Goal: Find specific page/section: Find specific page/section

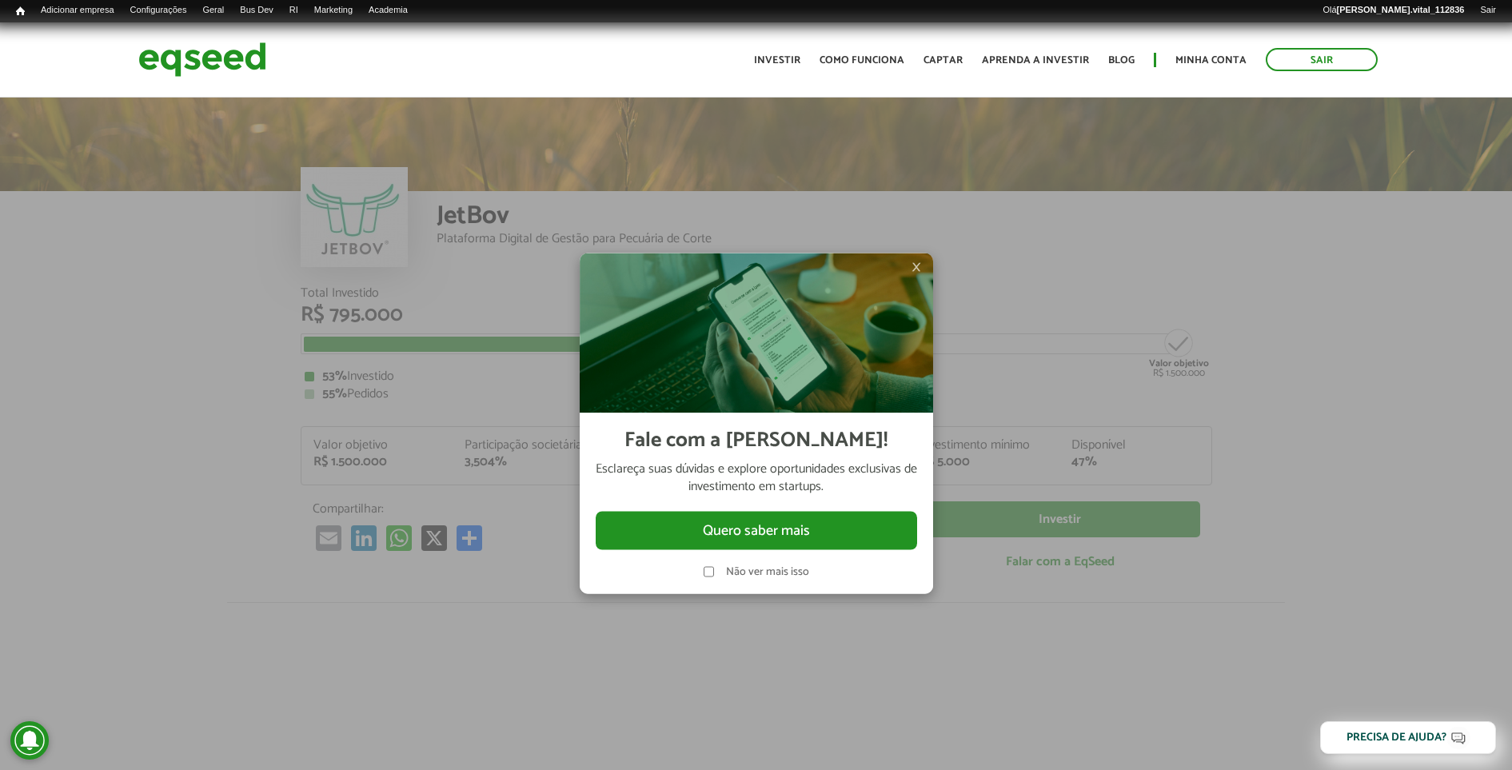
click at [917, 263] on span "×" at bounding box center [916, 266] width 10 height 19
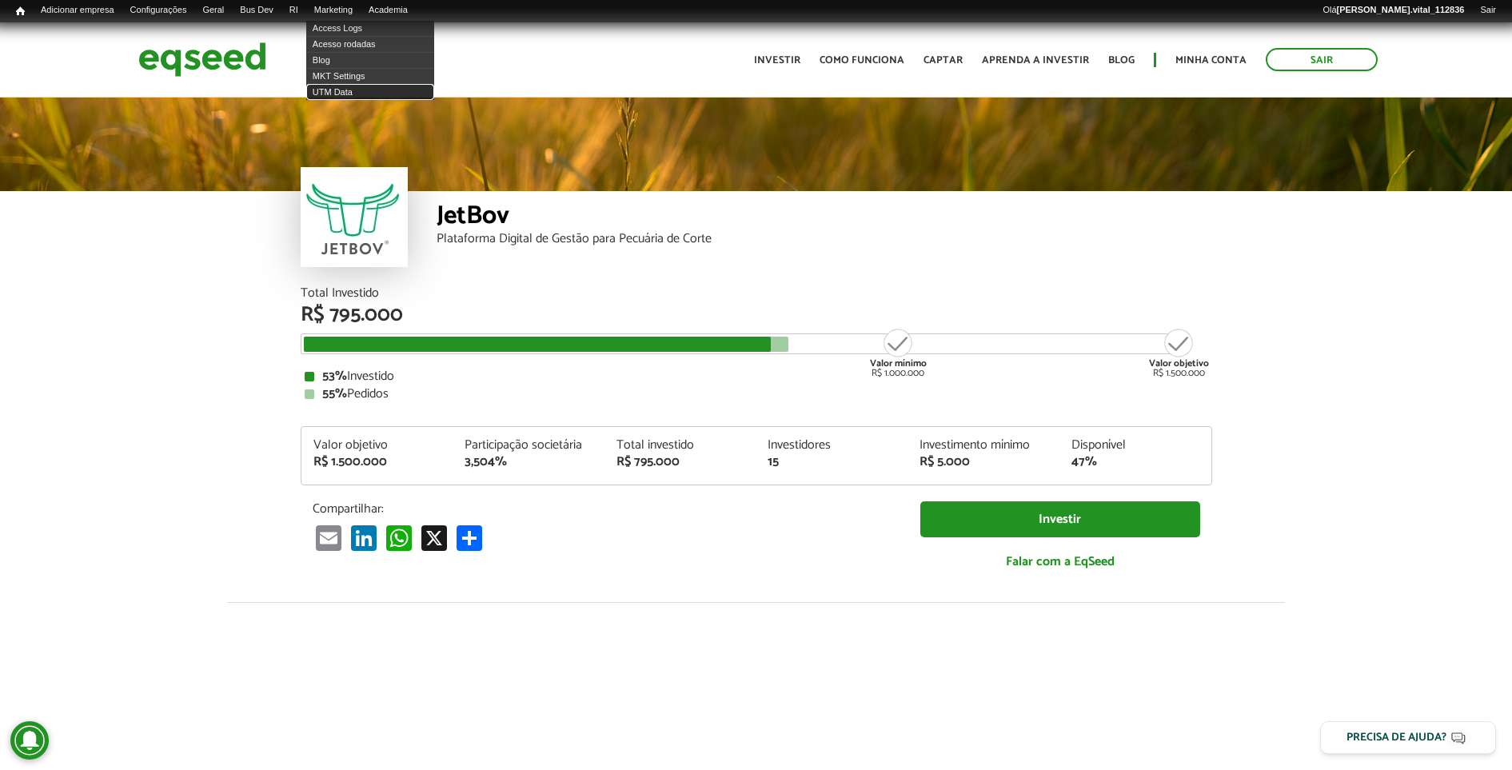
click at [375, 92] on link "UTM Data" at bounding box center [370, 92] width 128 height 16
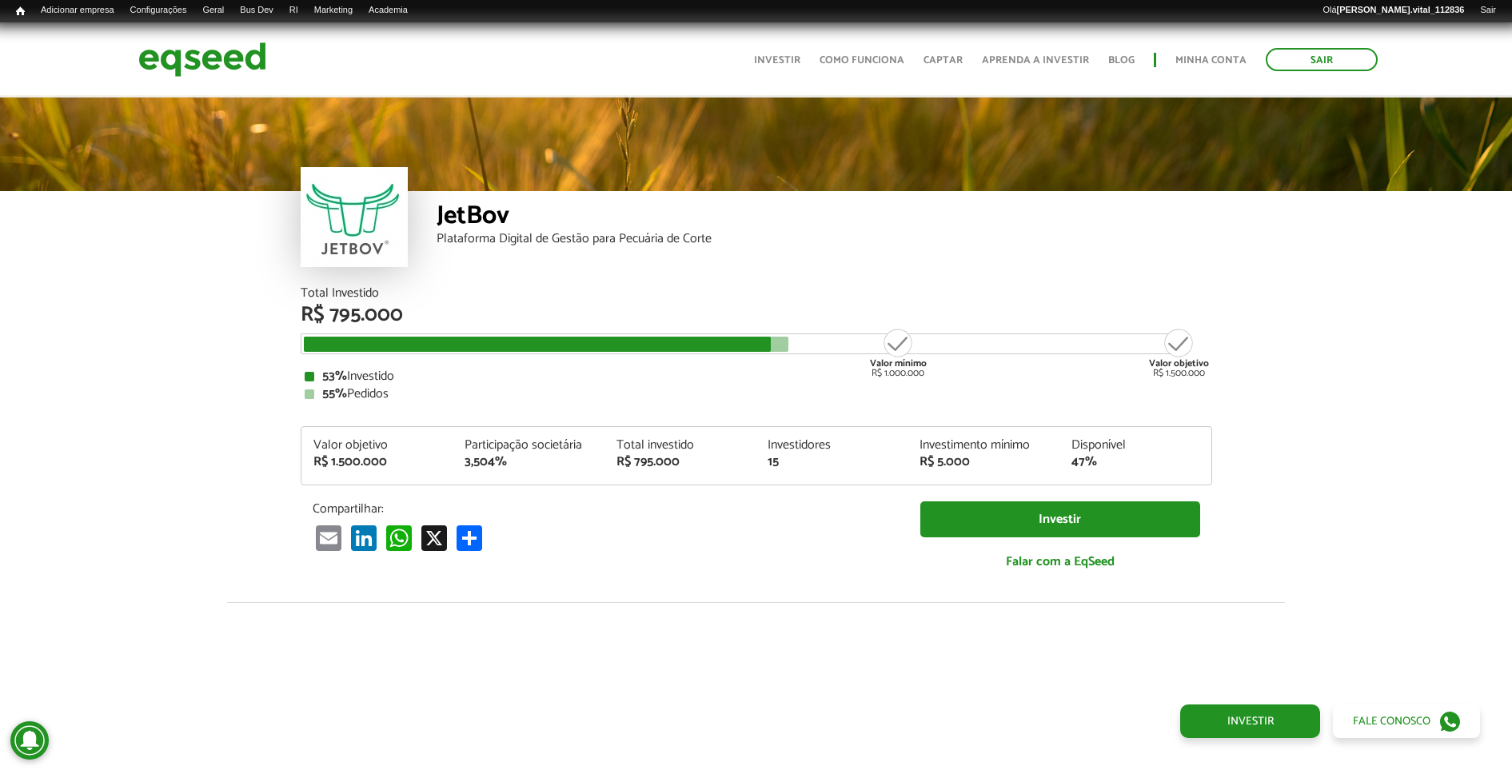
scroll to position [1810, 0]
